Goal: Task Accomplishment & Management: Use online tool/utility

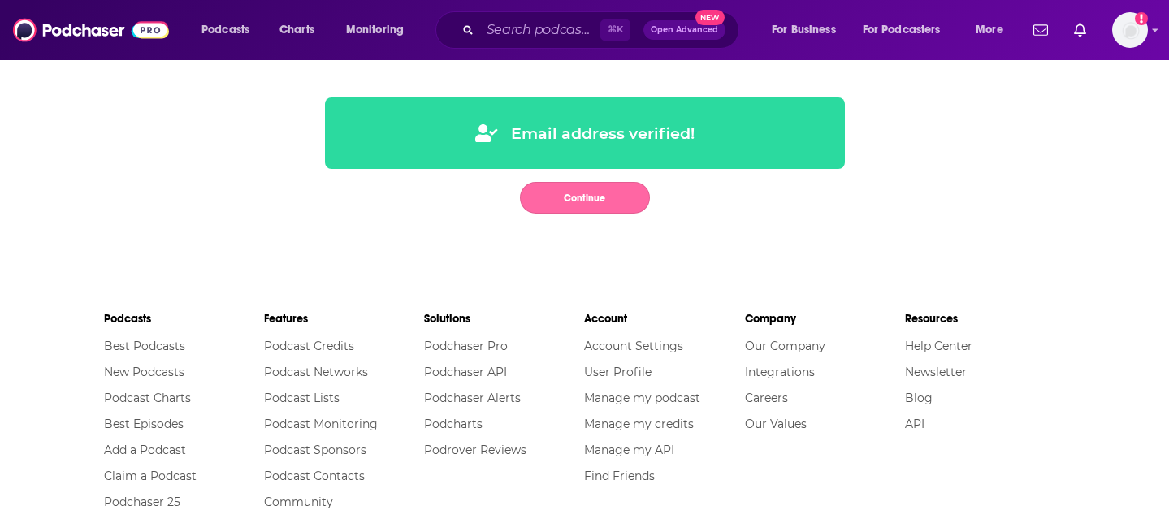
click at [583, 192] on button "Continue" at bounding box center [585, 198] width 130 height 32
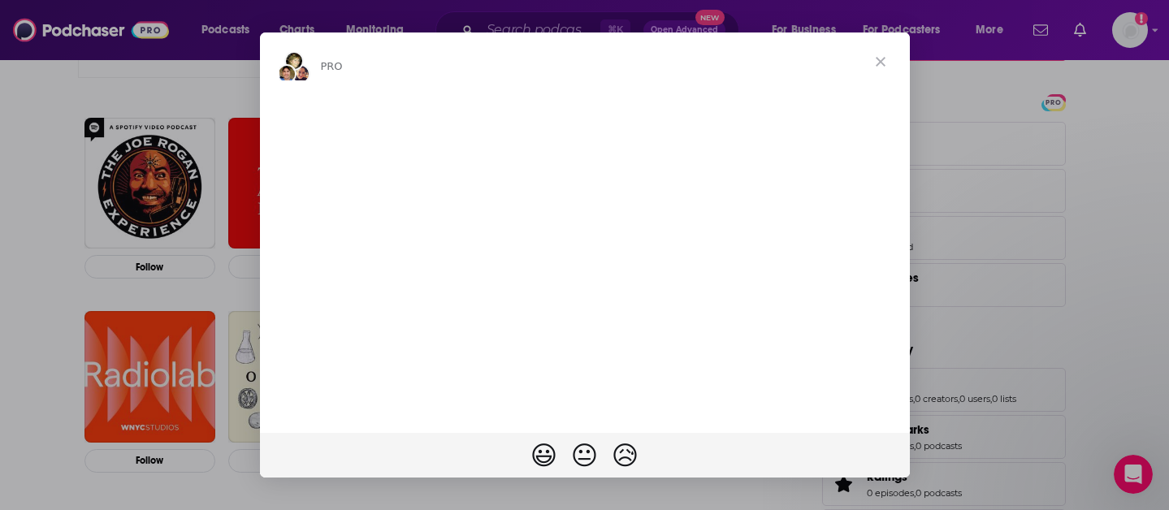
click at [878, 61] on span "Close" at bounding box center [880, 61] width 58 height 58
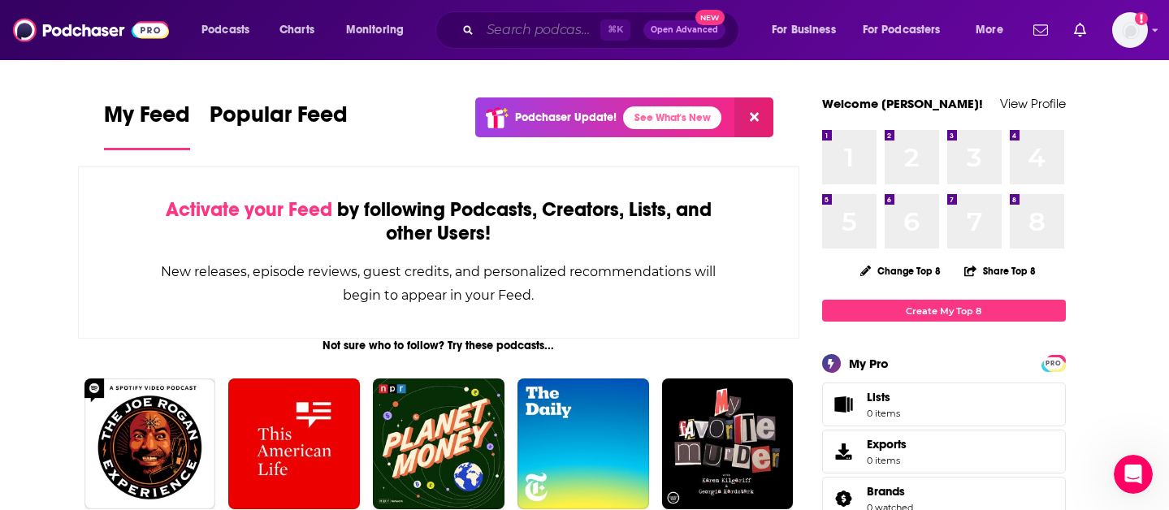
click at [526, 34] on input "Search podcasts, credits, & more..." at bounding box center [540, 30] width 120 height 26
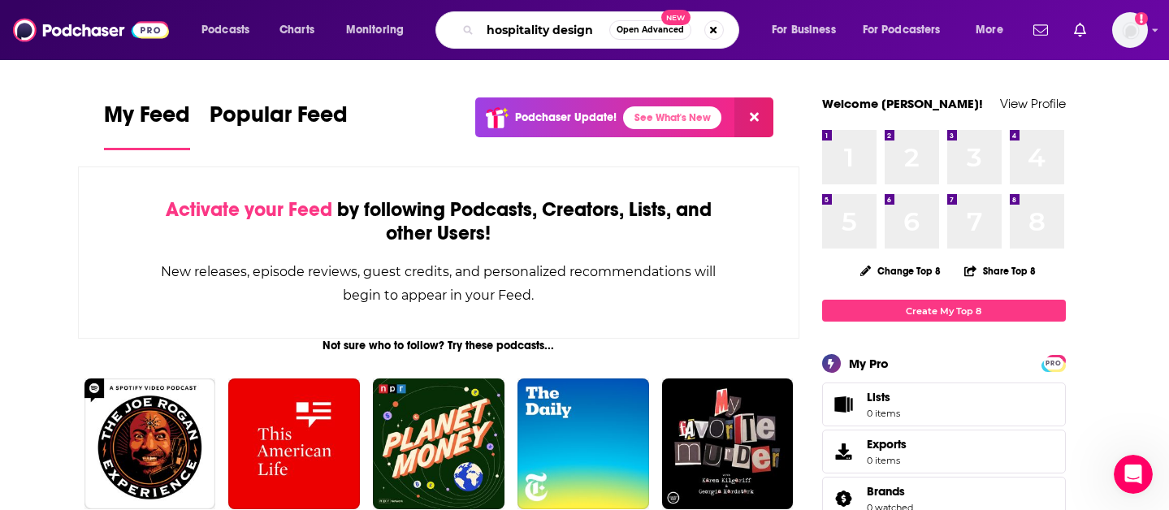
type input "hospitality design"
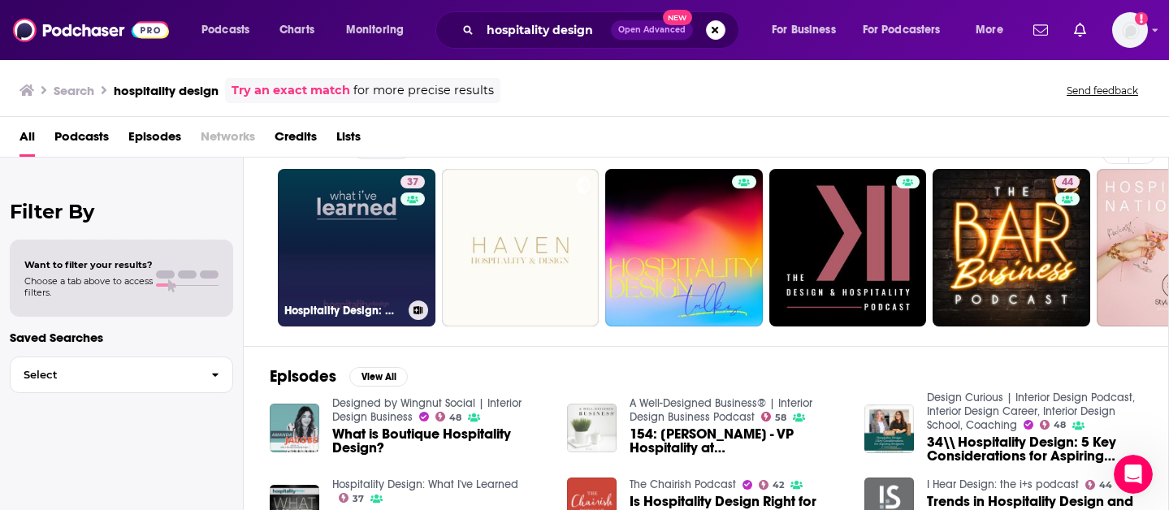
scroll to position [40, 0]
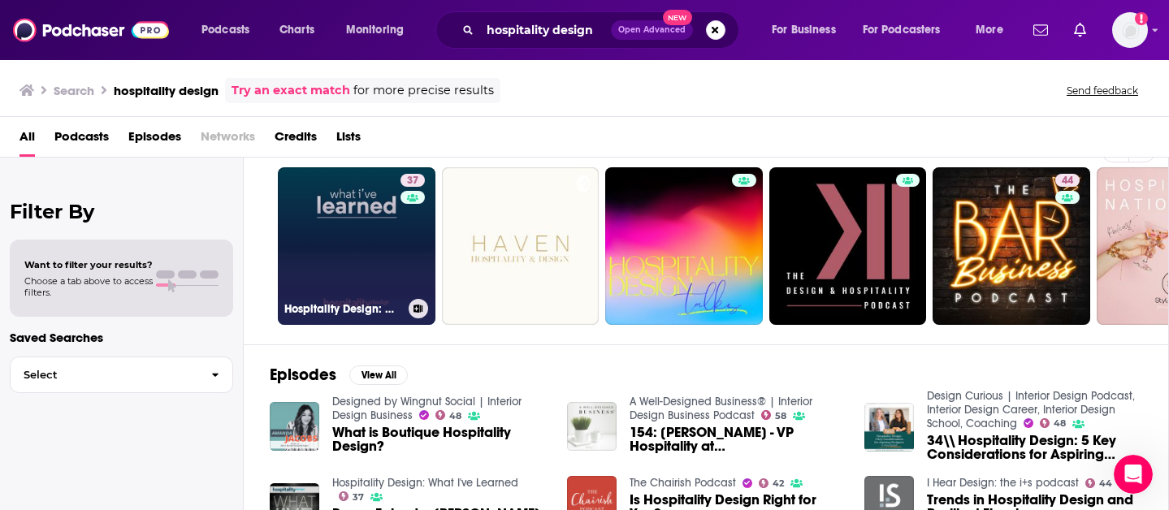
click at [417, 310] on icon at bounding box center [418, 309] width 9 height 8
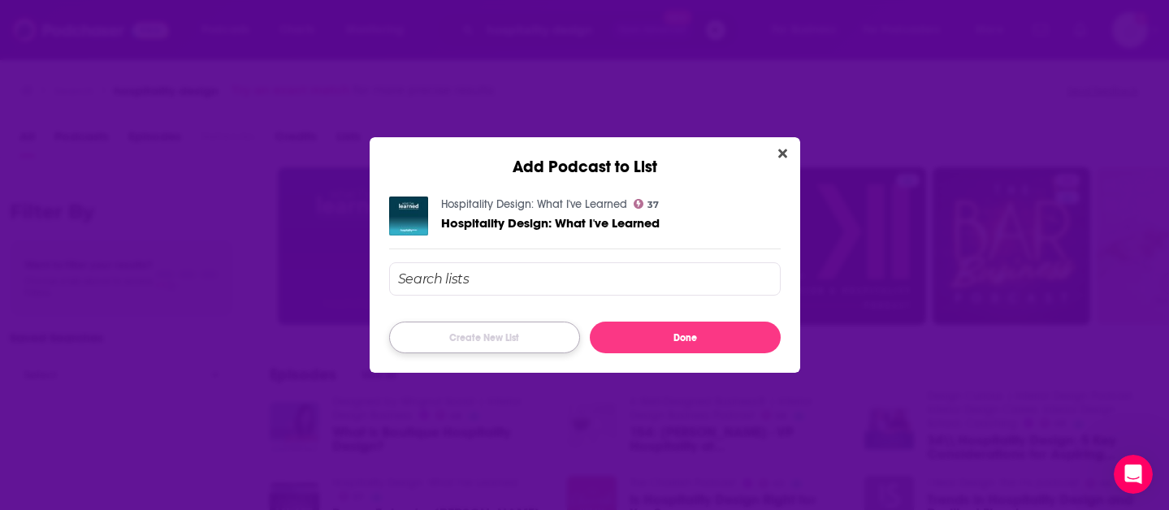
click at [503, 339] on button "Create New List" at bounding box center [484, 338] width 191 height 32
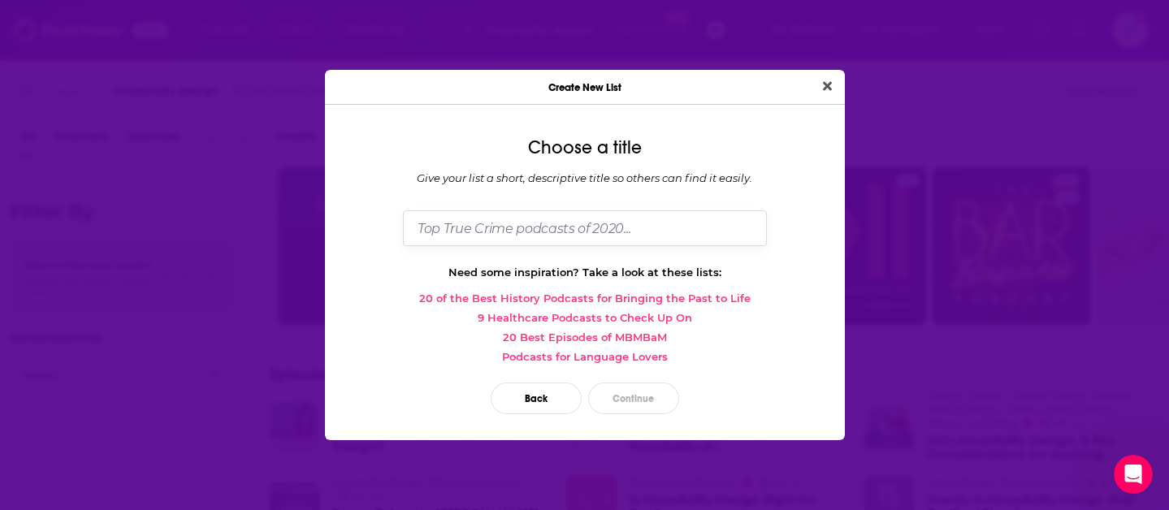
click at [449, 222] on input "Dialog" at bounding box center [585, 227] width 364 height 35
type input "T"
type input "W"
click at [567, 236] on input "Dialog" at bounding box center [585, 227] width 364 height 35
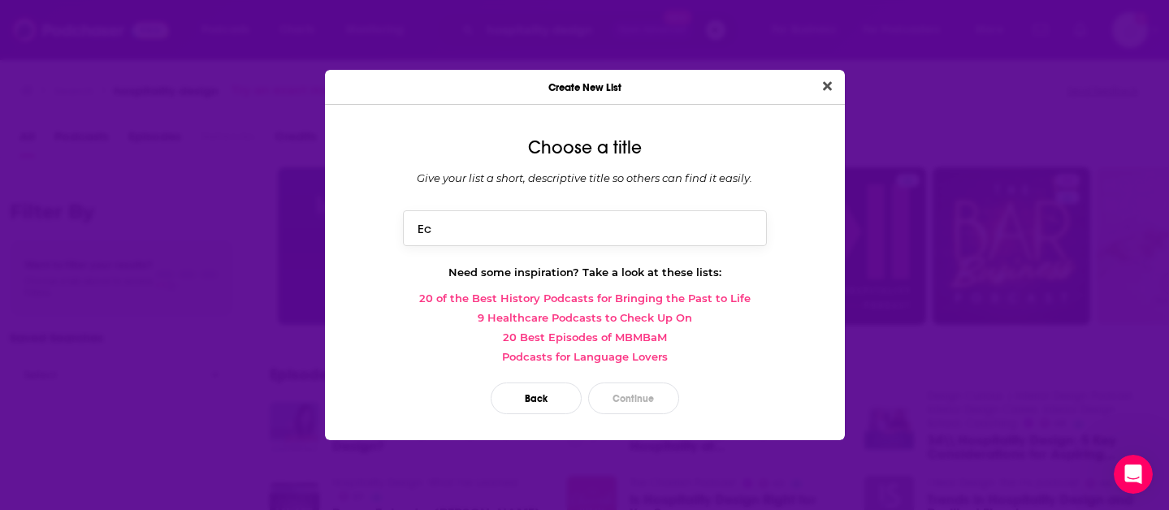
type input "E"
type input "Hotelier Spotlights"
click at [608, 408] on button "Continue" at bounding box center [633, 398] width 91 height 32
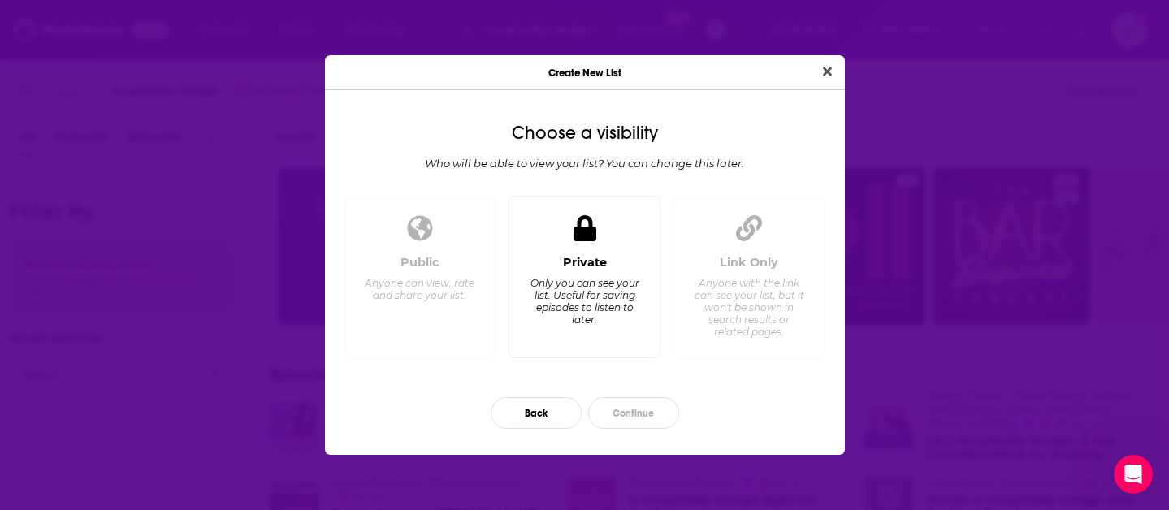
click at [583, 267] on div "Private" at bounding box center [585, 262] width 44 height 15
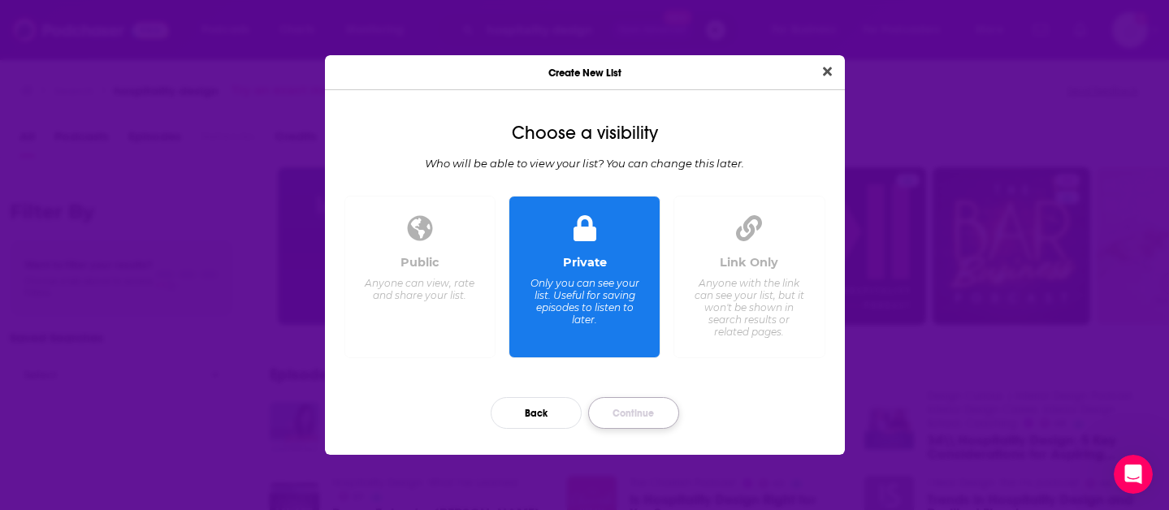
click at [609, 418] on button "Continue" at bounding box center [633, 413] width 91 height 32
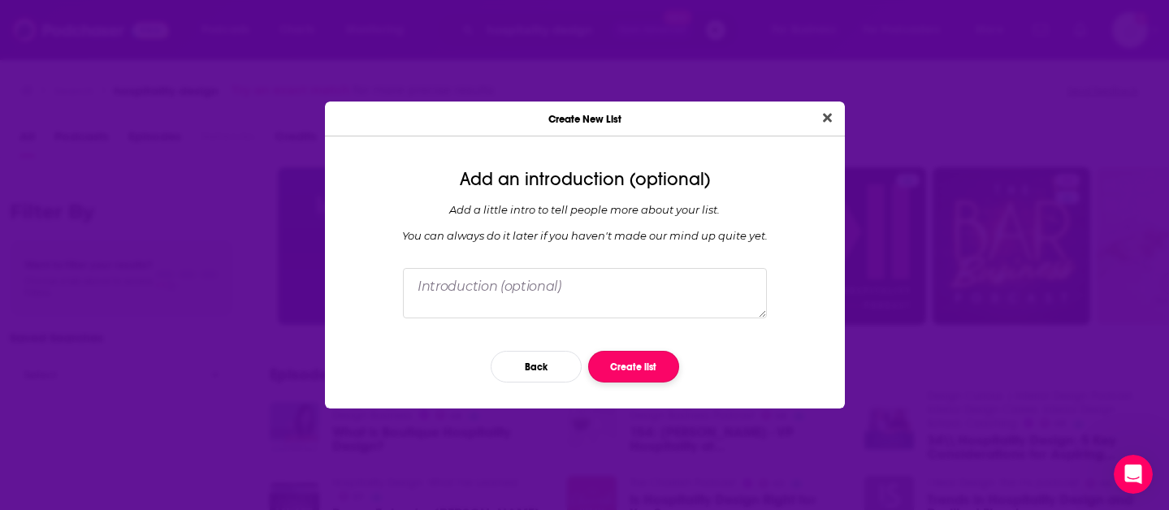
click at [616, 361] on button "Create list" at bounding box center [633, 367] width 91 height 32
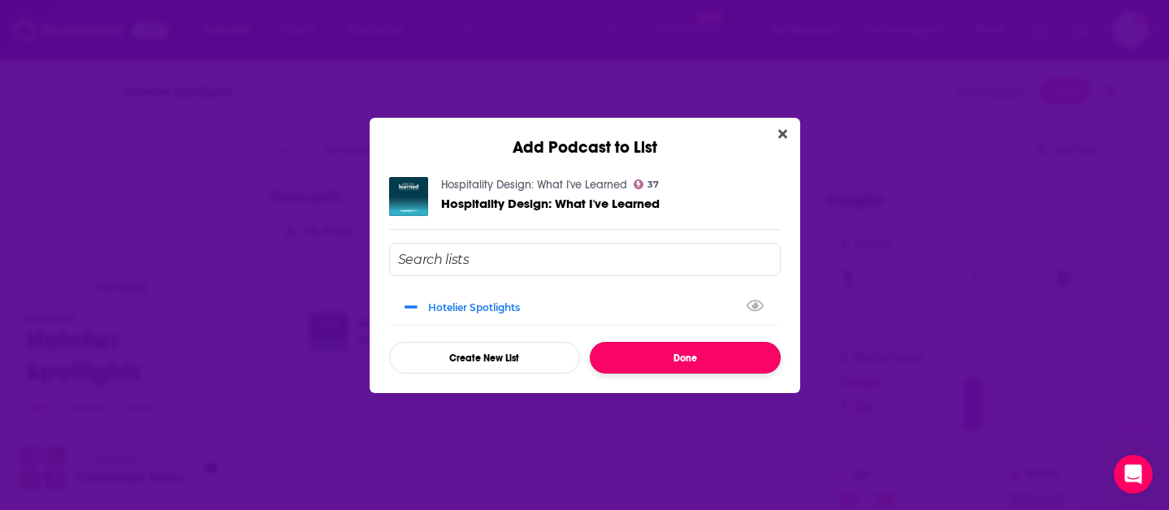
click at [654, 370] on button "Done" at bounding box center [685, 358] width 191 height 32
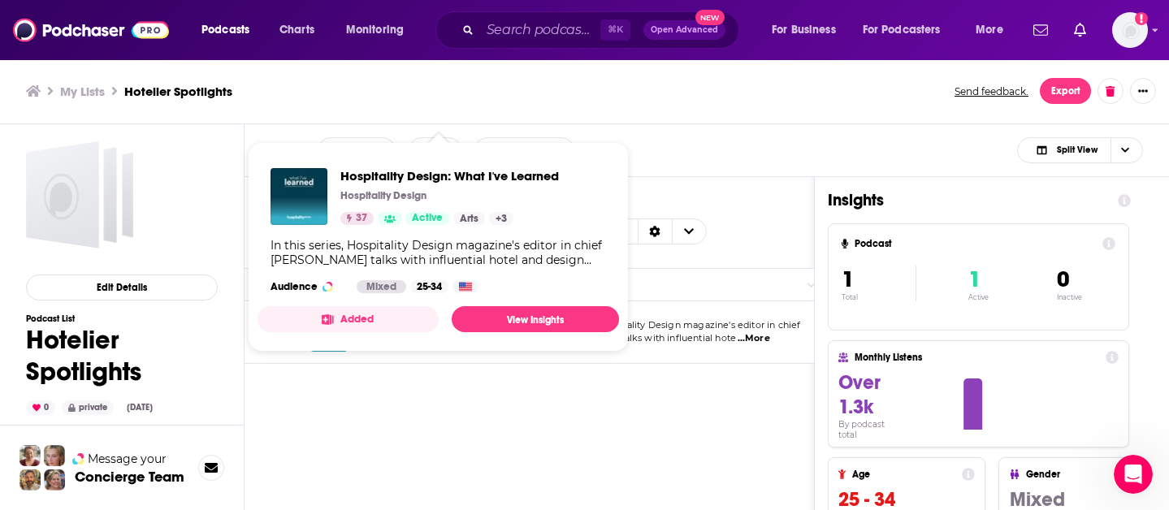
click at [438, 327] on div "Added View Insights" at bounding box center [437, 319] width 361 height 26
click at [439, 394] on div "Podcasts Add My Order Customize Your List Order Select the “My Order” sort and …" at bounding box center [529, 415] width 570 height 477
click at [381, 329] on button "Added" at bounding box center [347, 319] width 181 height 26
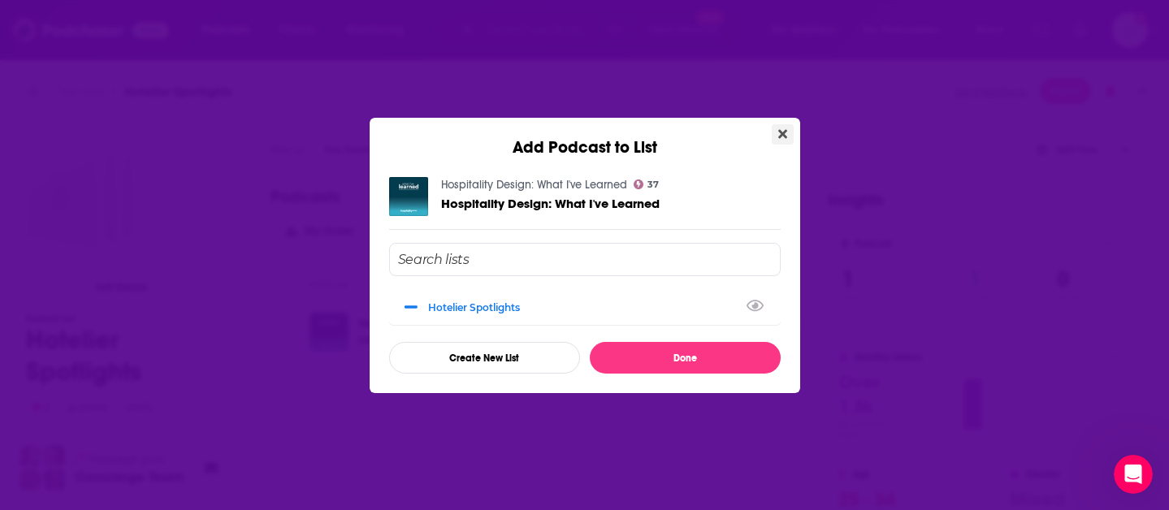
click at [776, 132] on button "Close" at bounding box center [782, 134] width 22 height 20
